Goal: Task Accomplishment & Management: Complete application form

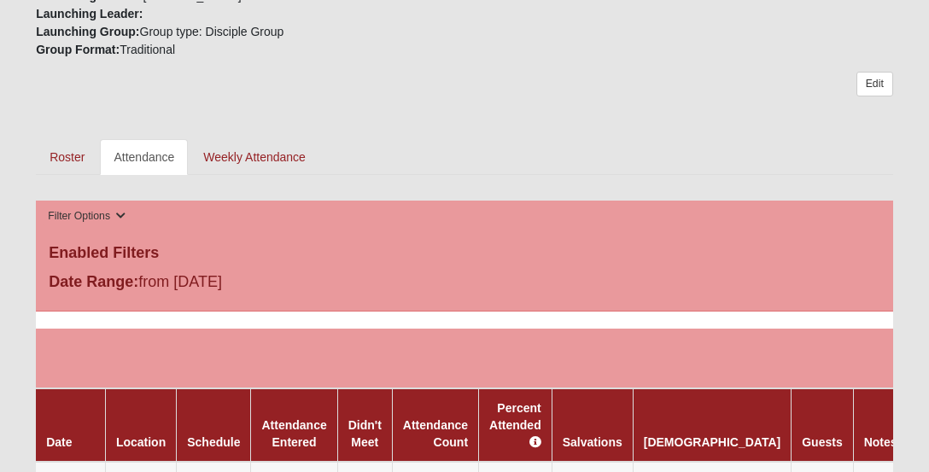
scroll to position [673, 0]
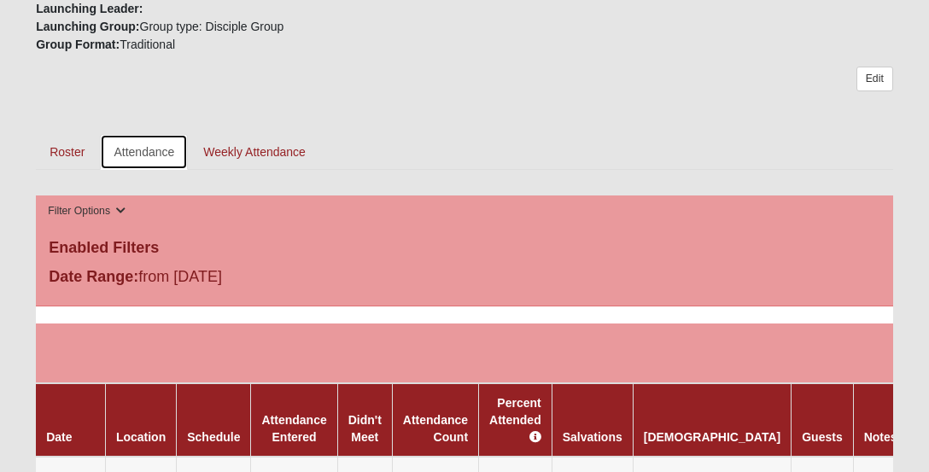
click at [155, 134] on link "Attendance" at bounding box center [144, 152] width 88 height 36
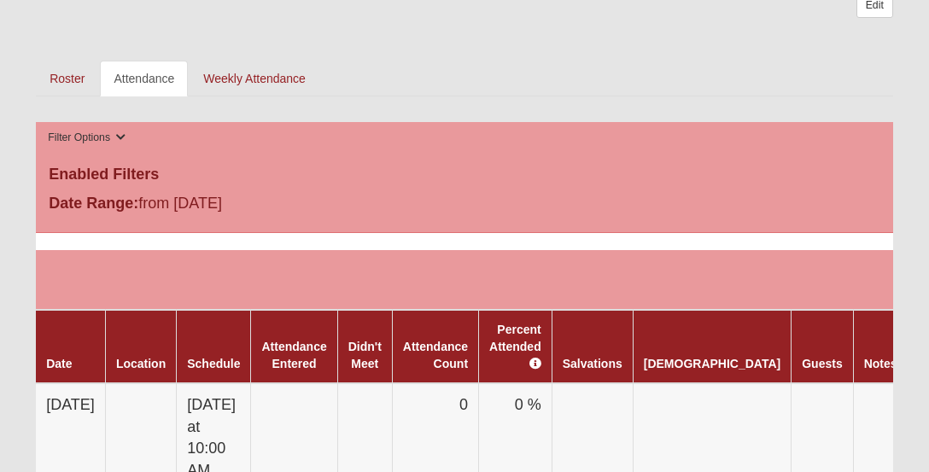
scroll to position [687, 0]
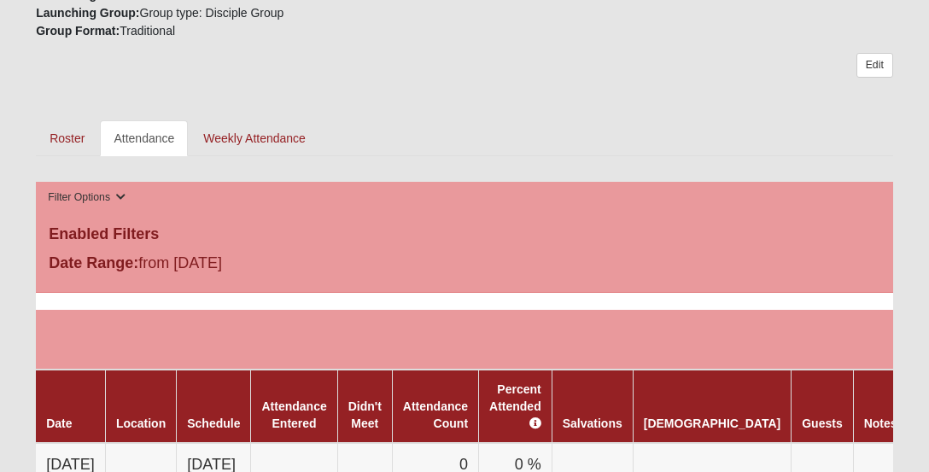
click at [535, 413] on th "Percent Attended" at bounding box center [515, 406] width 73 height 73
click at [274, 127] on link "Weekly Attendance" at bounding box center [255, 138] width 130 height 36
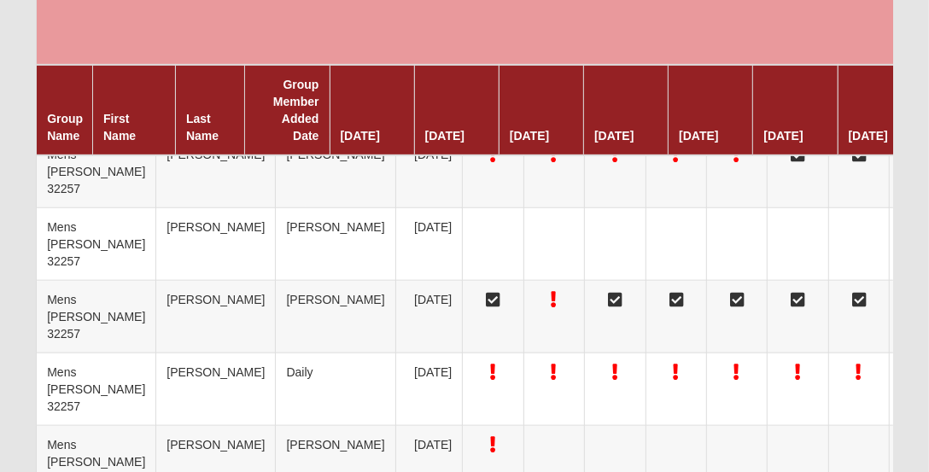
scroll to position [888, 0]
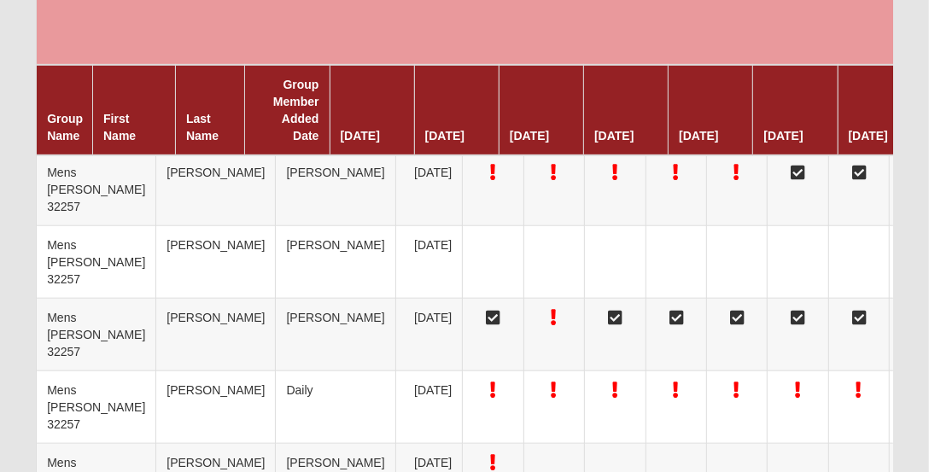
click at [276, 372] on td "Daily" at bounding box center [336, 408] width 120 height 73
click at [276, 444] on td "Diaz" at bounding box center [336, 480] width 120 height 73
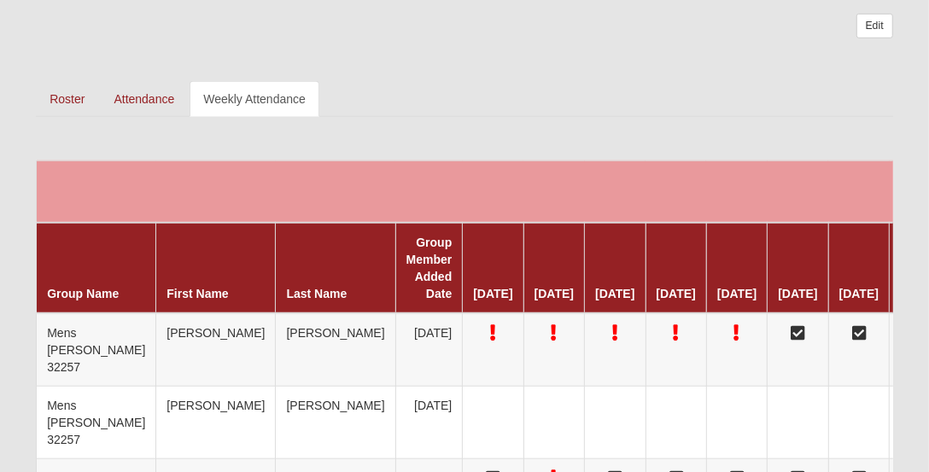
scroll to position [750, 0]
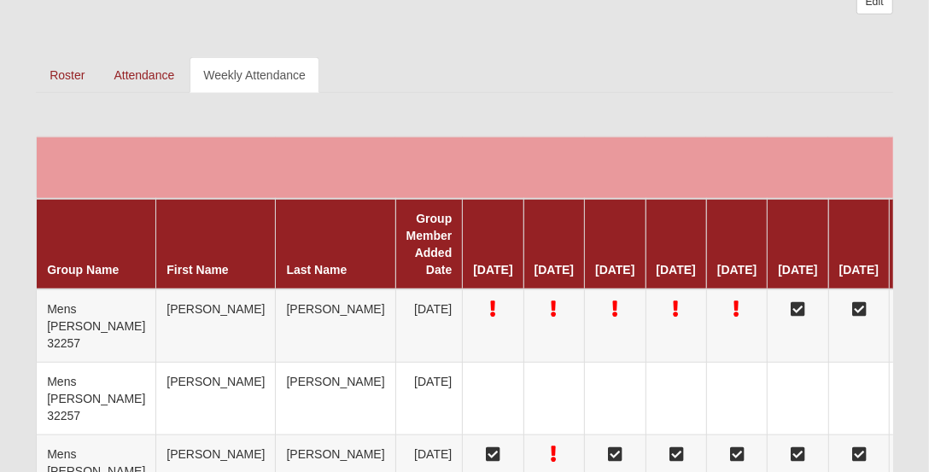
click at [524, 379] on td at bounding box center [554, 399] width 61 height 73
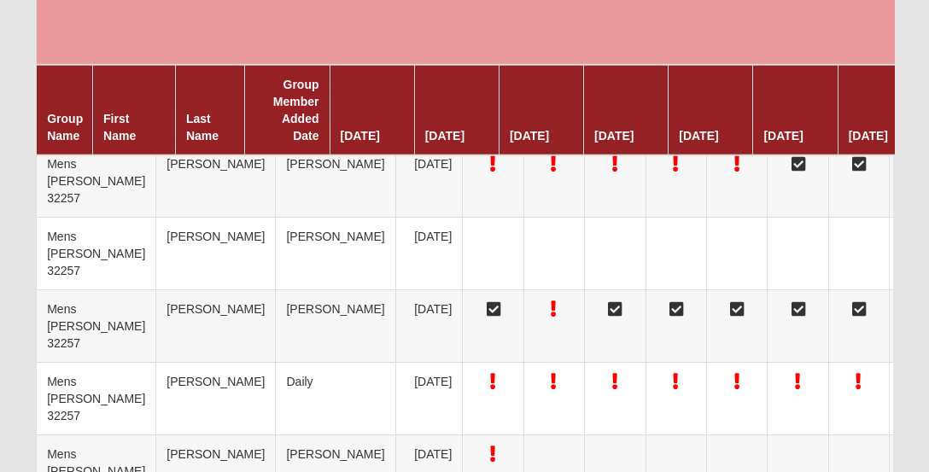
scroll to position [902, 0]
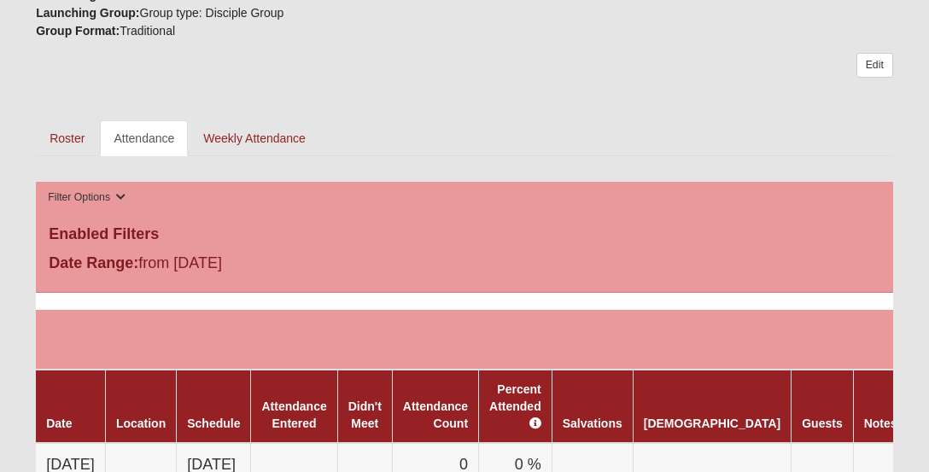
scroll to position [687, 0]
click at [376, 322] on td at bounding box center [556, 340] width 1041 height 60
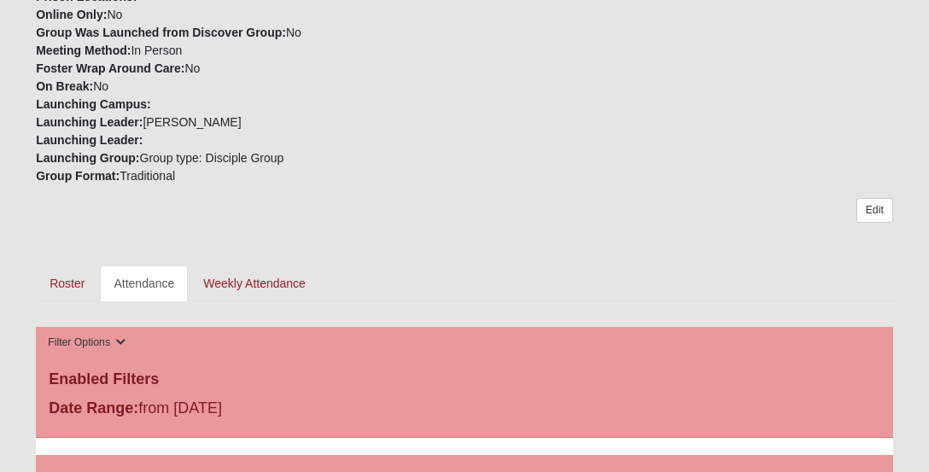
scroll to position [537, 0]
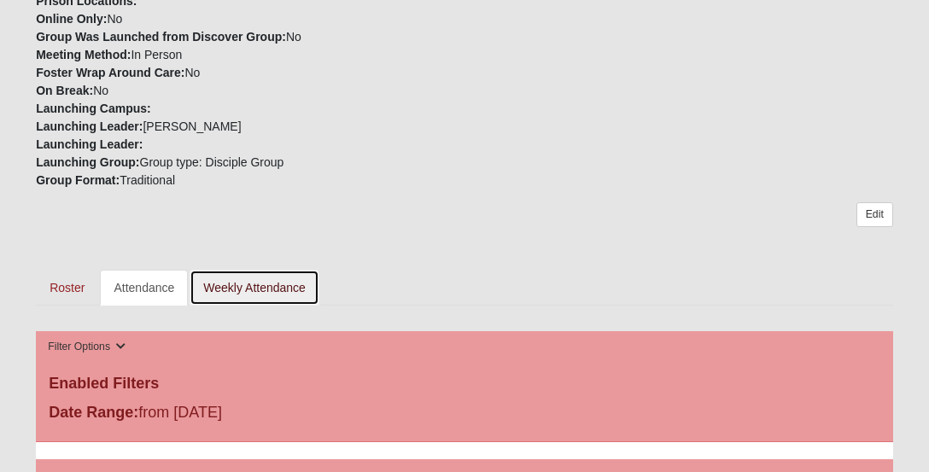
click at [273, 270] on link "Weekly Attendance" at bounding box center [255, 288] width 130 height 36
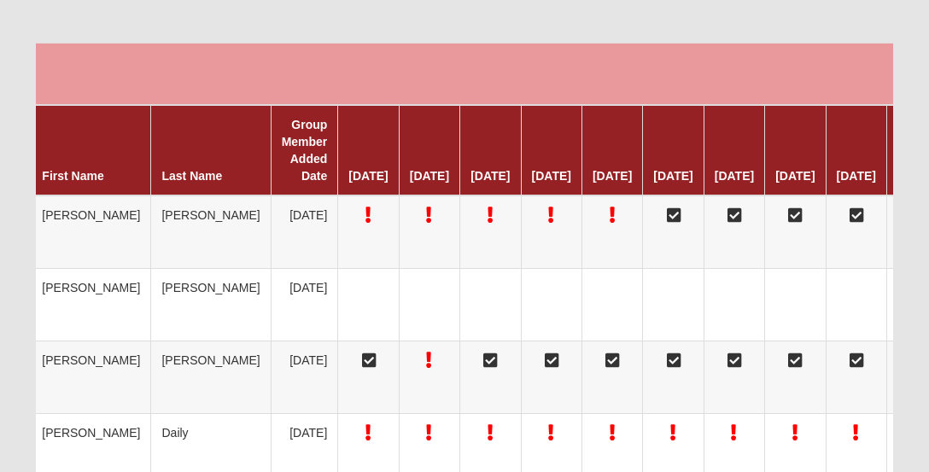
scroll to position [0, 454]
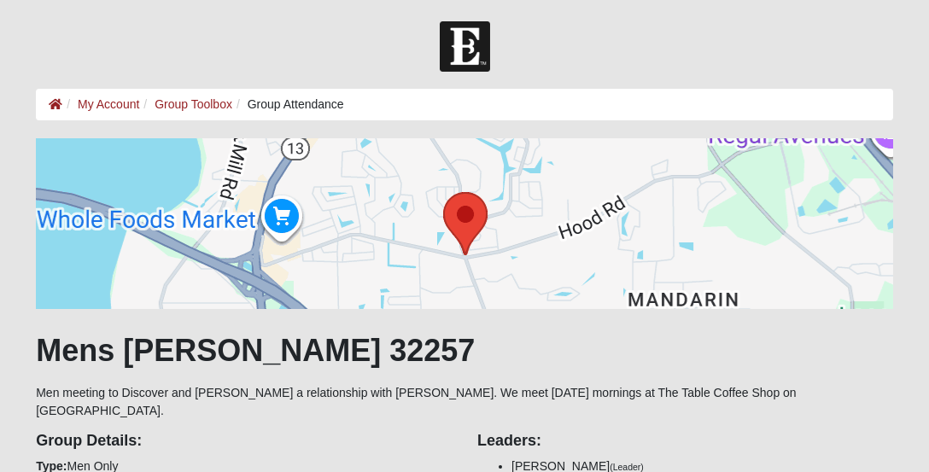
scroll to position [537, 0]
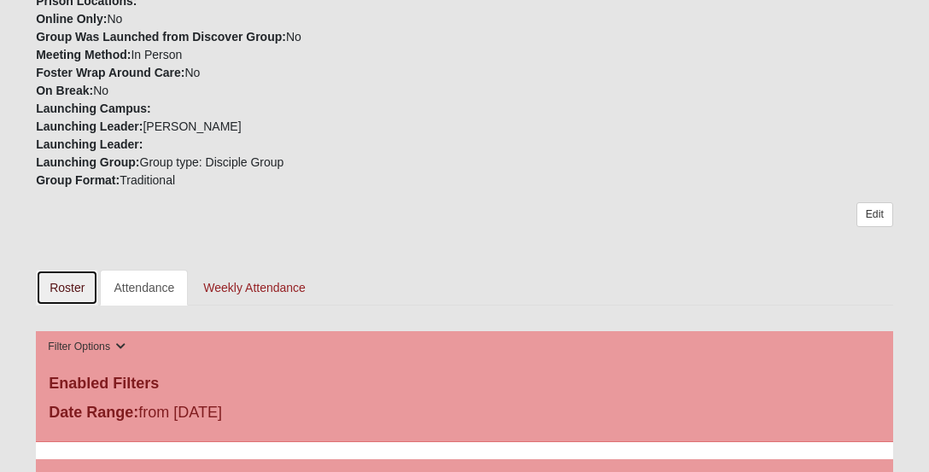
click at [57, 270] on link "Roster" at bounding box center [67, 288] width 62 height 36
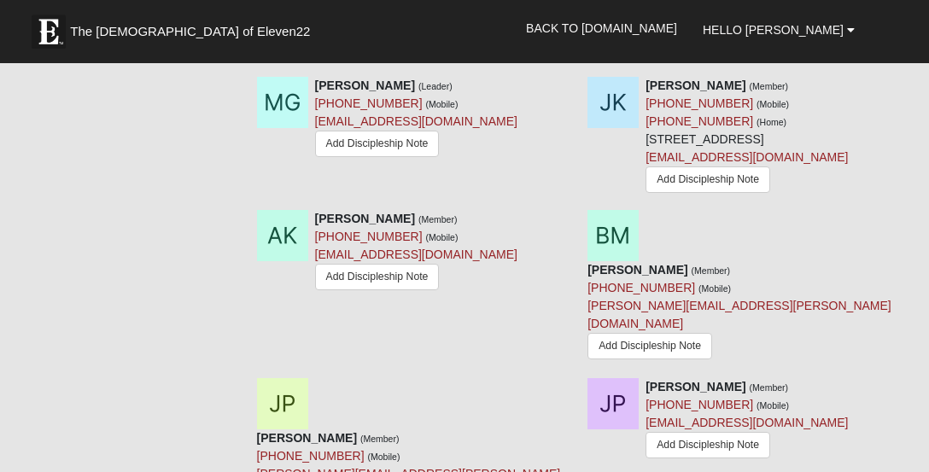
scroll to position [1318, 0]
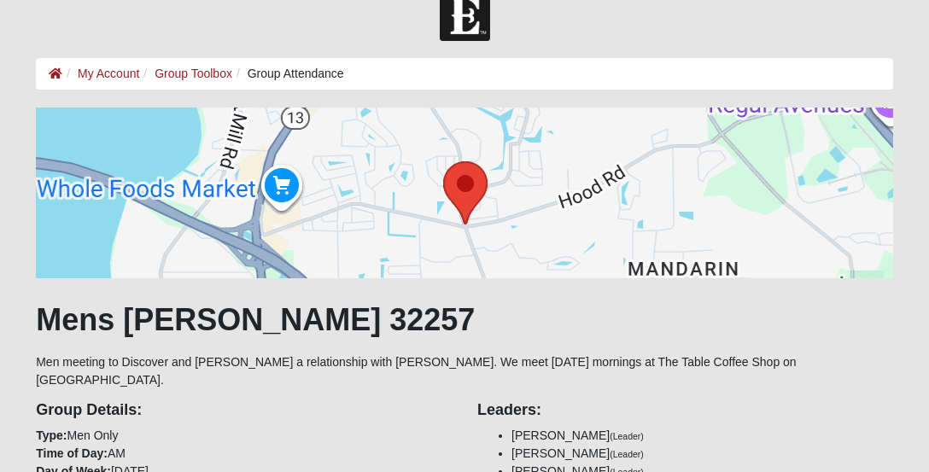
scroll to position [45, 0]
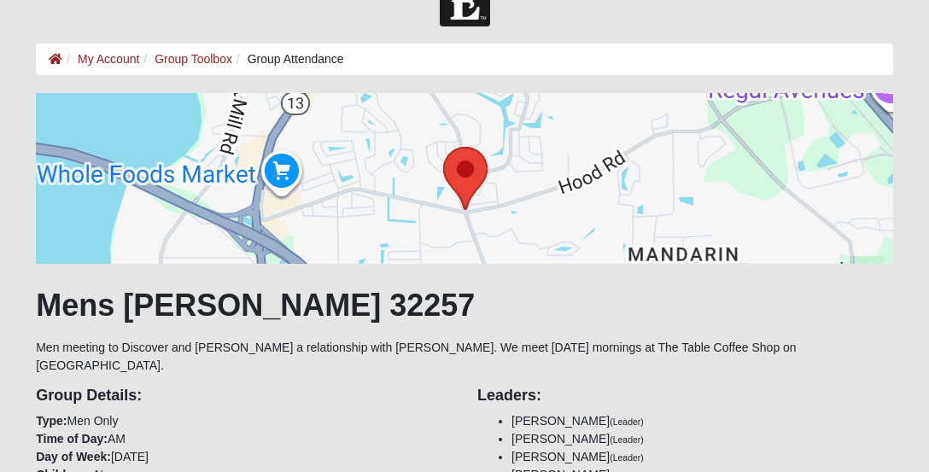
click at [304, 52] on li "Group Attendance" at bounding box center [288, 59] width 112 height 18
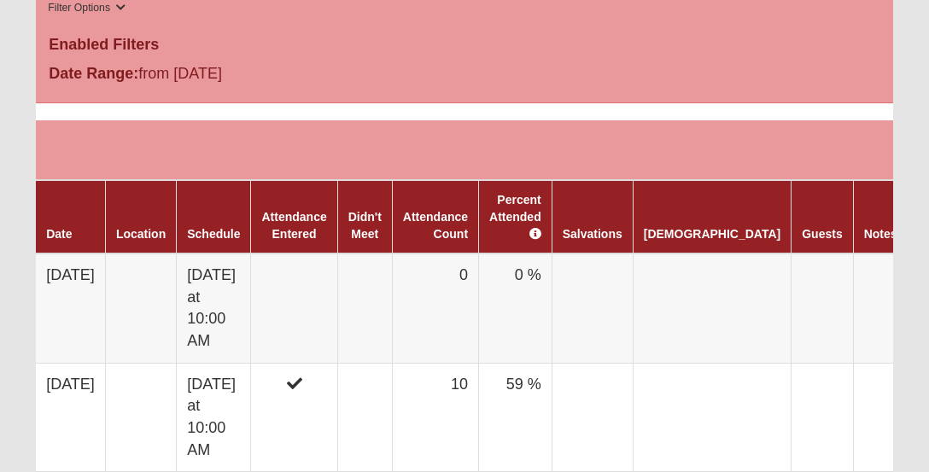
scroll to position [0, 64]
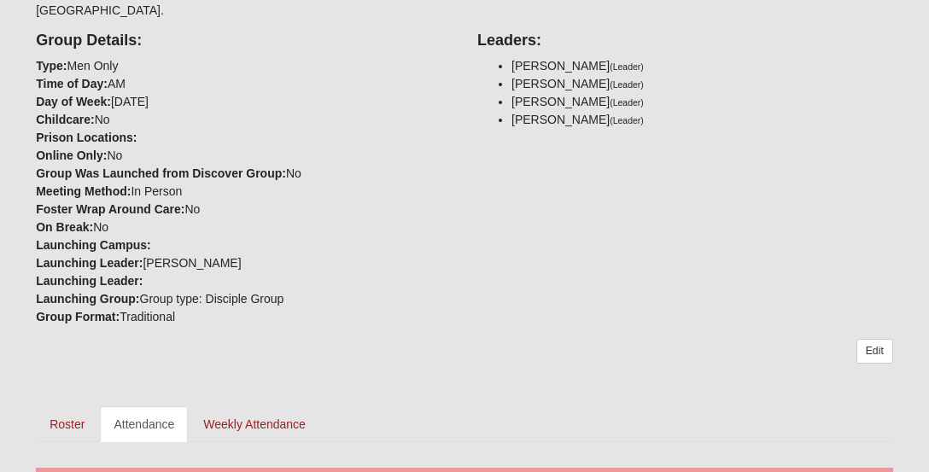
scroll to position [403, 0]
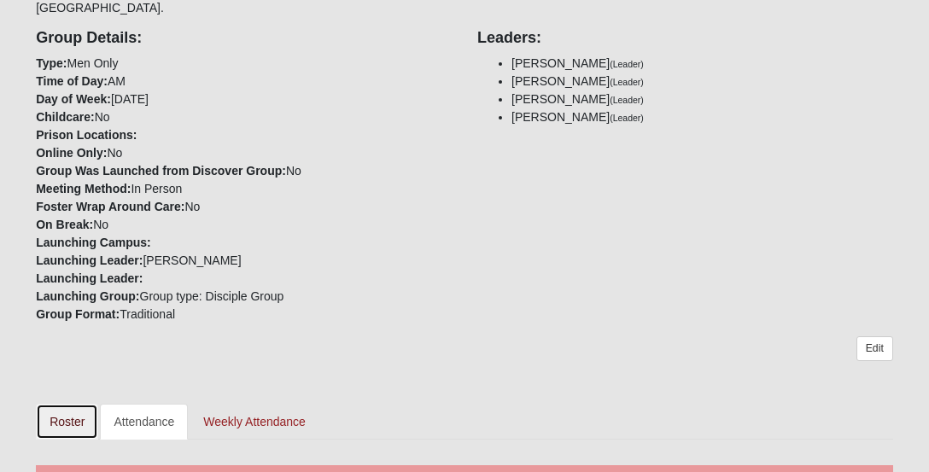
click at [64, 404] on link "Roster" at bounding box center [67, 422] width 62 height 36
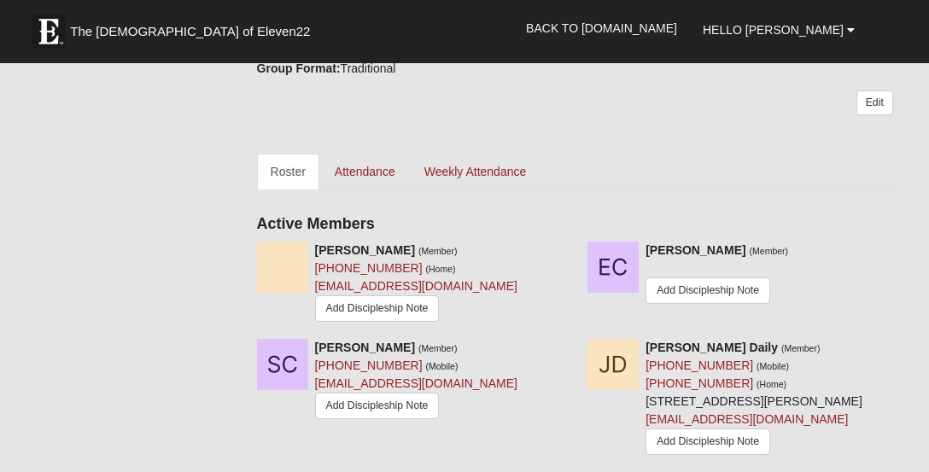
scroll to position [655, 0]
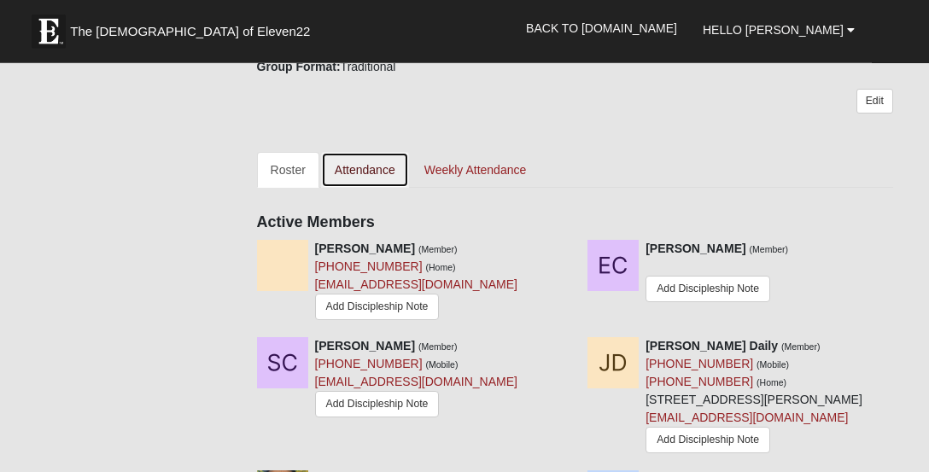
click at [368, 164] on link "Attendance" at bounding box center [365, 170] width 88 height 36
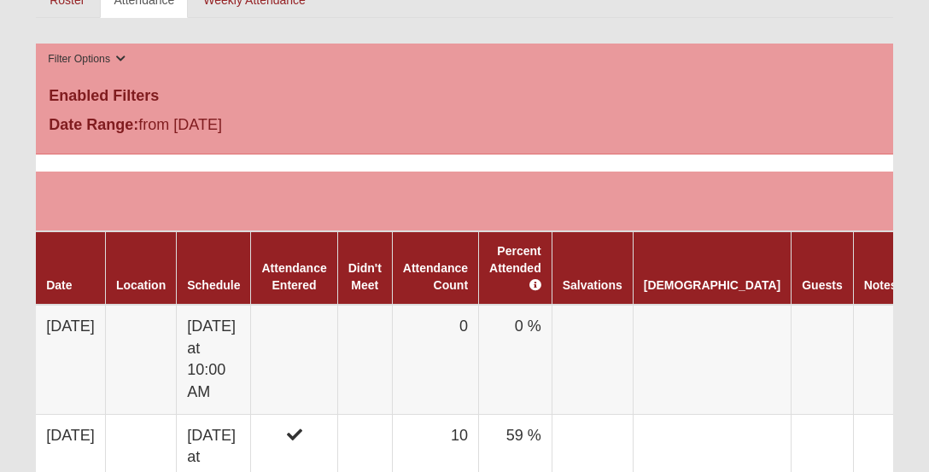
scroll to position [827, 0]
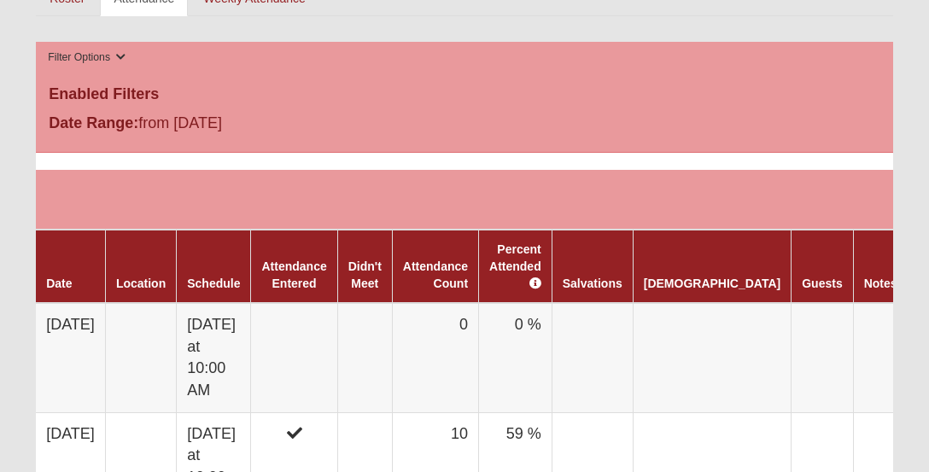
click at [384, 323] on td at bounding box center [364, 357] width 55 height 109
click at [337, 323] on td at bounding box center [294, 357] width 86 height 109
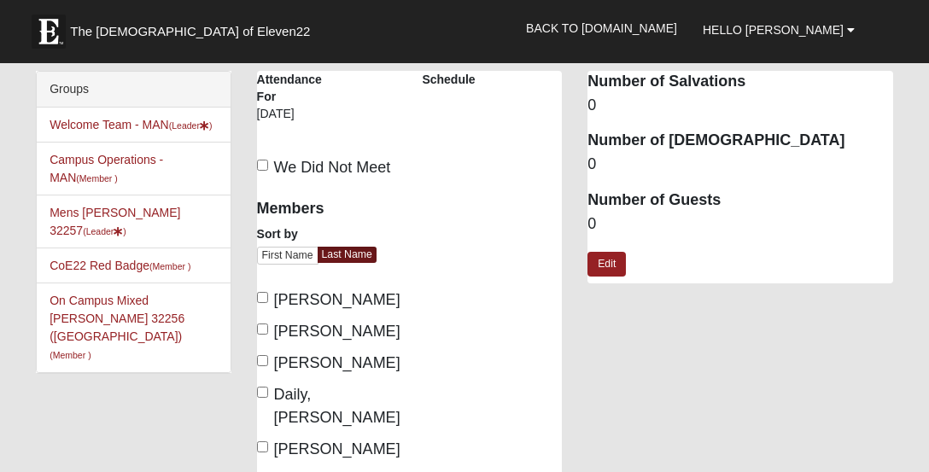
click at [266, 291] on label "[PERSON_NAME]" at bounding box center [327, 300] width 140 height 23
click at [266, 292] on input "[PERSON_NAME]" at bounding box center [262, 297] width 11 height 11
checkbox input "true"
click at [269, 368] on label "[PERSON_NAME]" at bounding box center [327, 363] width 140 height 23
click at [268, 366] on input "[PERSON_NAME]" at bounding box center [262, 360] width 11 height 11
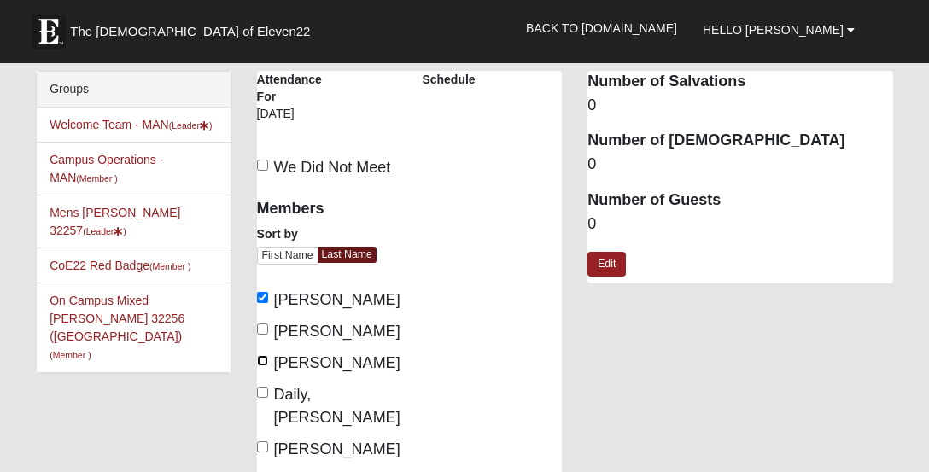
checkbox input "true"
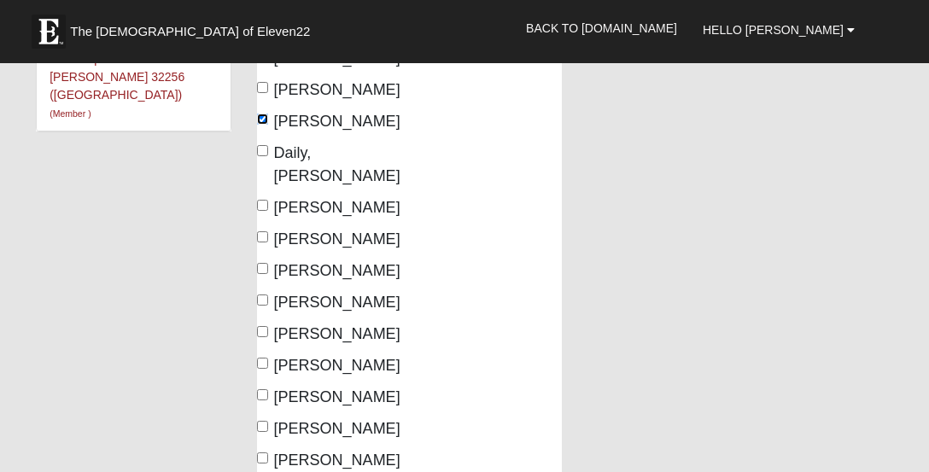
scroll to position [255, 0]
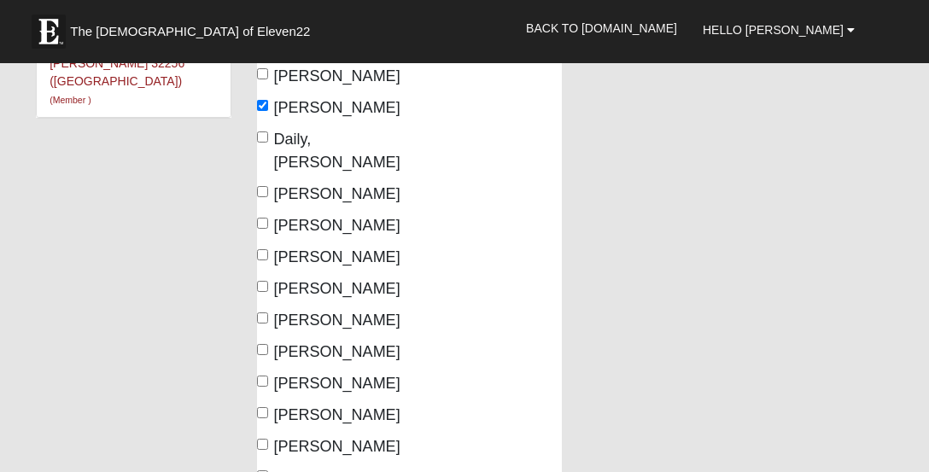
click at [270, 183] on label "[PERSON_NAME]" at bounding box center [327, 194] width 140 height 23
click at [268, 186] on input "[PERSON_NAME]" at bounding box center [262, 191] width 11 height 11
checkbox input "true"
click at [268, 218] on input "[PERSON_NAME]" at bounding box center [262, 223] width 11 height 11
checkbox input "true"
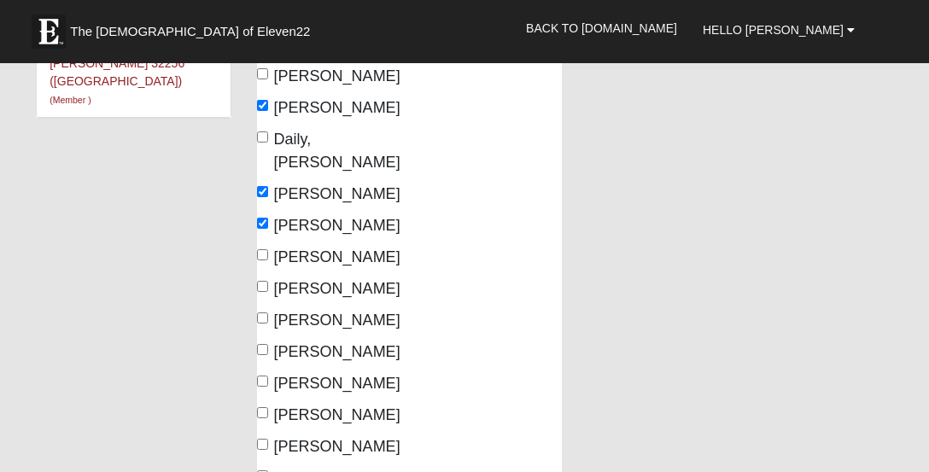
click at [271, 278] on label "[PERSON_NAME]" at bounding box center [327, 289] width 140 height 23
click at [268, 281] on input "[PERSON_NAME]" at bounding box center [262, 286] width 11 height 11
checkbox input "true"
click at [263, 313] on input "Greeley, Mark" at bounding box center [262, 318] width 11 height 11
checkbox input "true"
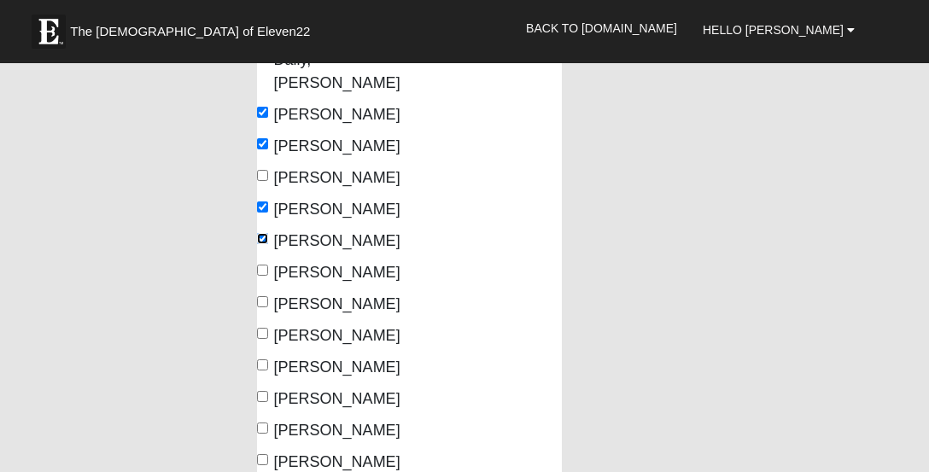
scroll to position [372, 0]
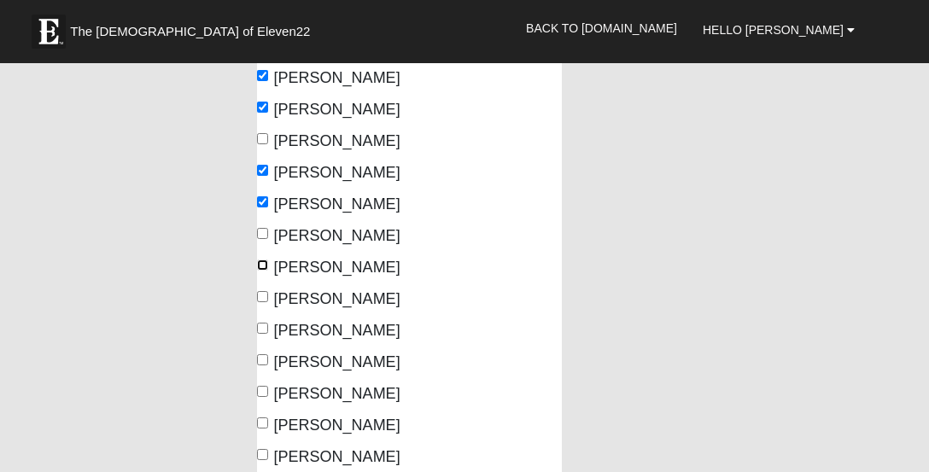
click at [267, 260] on input "Kirk, Andy" at bounding box center [262, 265] width 11 height 11
checkbox input "true"
click at [271, 351] on label "Pryor, Jim" at bounding box center [327, 362] width 140 height 23
click at [268, 355] on input "Pryor, Jim" at bounding box center [262, 360] width 11 height 11
checkbox input "true"
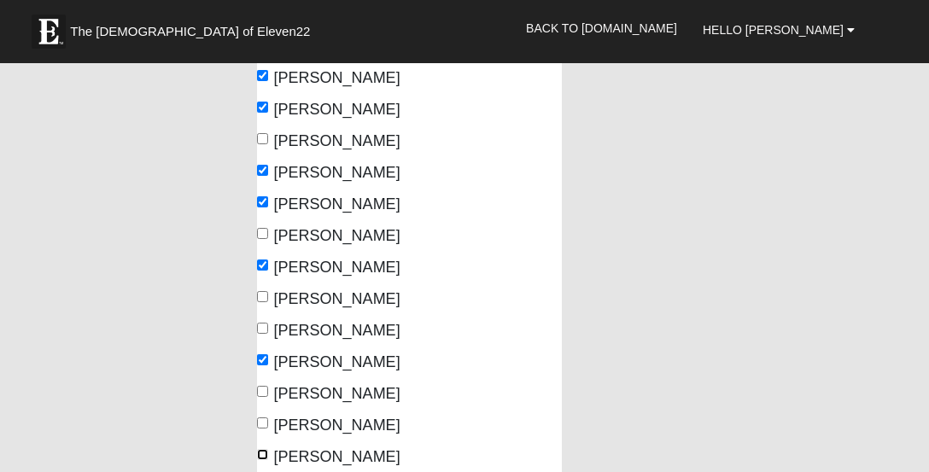
click at [267, 449] on input "Willis, Demetrius" at bounding box center [262, 454] width 11 height 11
checkbox input "true"
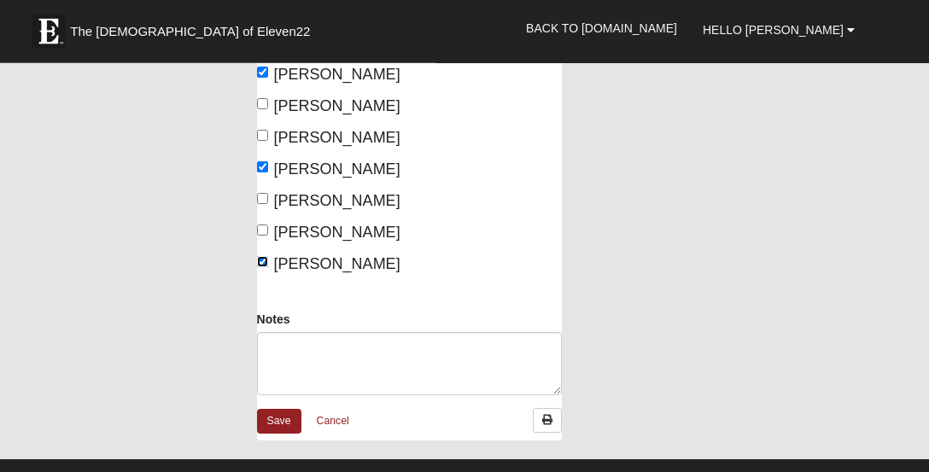
scroll to position [566, 0]
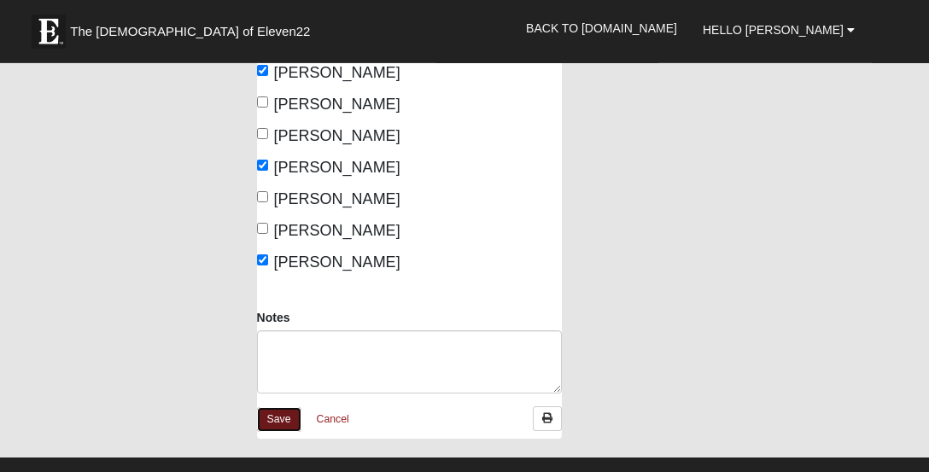
click at [282, 407] on link "Save" at bounding box center [279, 419] width 44 height 25
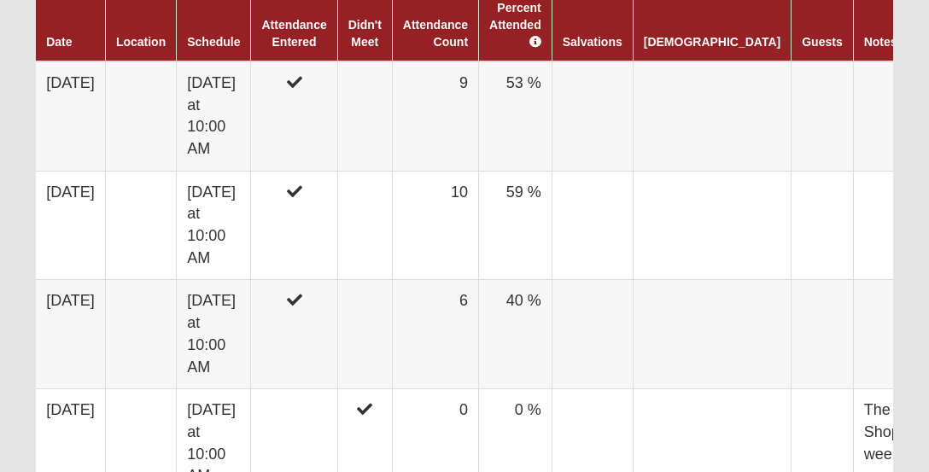
scroll to position [1070, 0]
